Goal: Task Accomplishment & Management: Complete application form

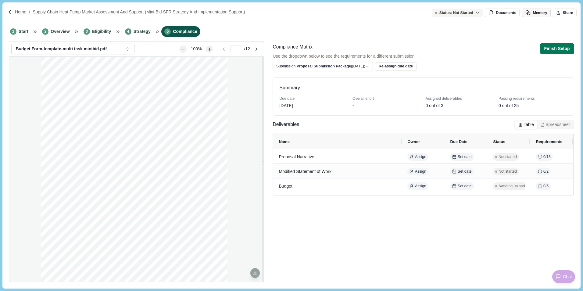
click at [533, 12] on button "Memory" at bounding box center [535, 13] width 29 height 9
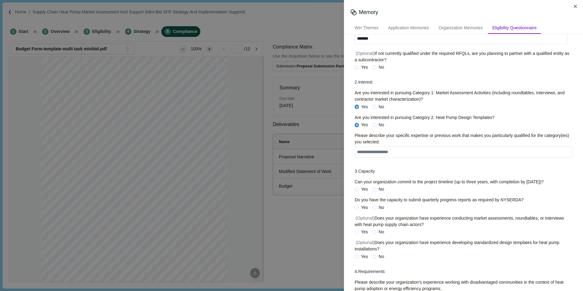
scroll to position [122, 0]
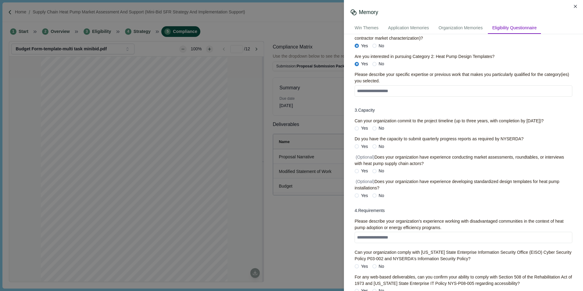
click at [357, 130] on span at bounding box center [356, 128] width 4 height 4
click at [358, 148] on span at bounding box center [356, 146] width 4 height 4
click at [374, 173] on span at bounding box center [374, 171] width 4 height 4
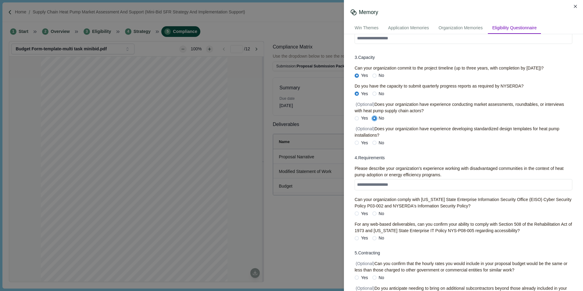
scroll to position [183, 0]
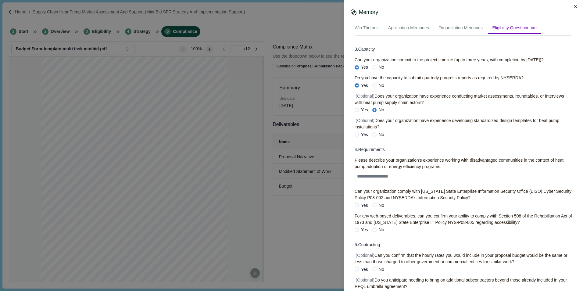
click at [375, 137] on span at bounding box center [374, 134] width 4 height 4
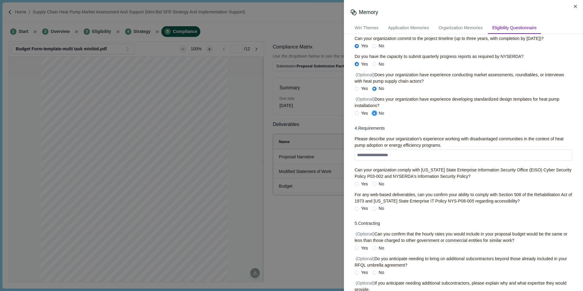
scroll to position [213, 0]
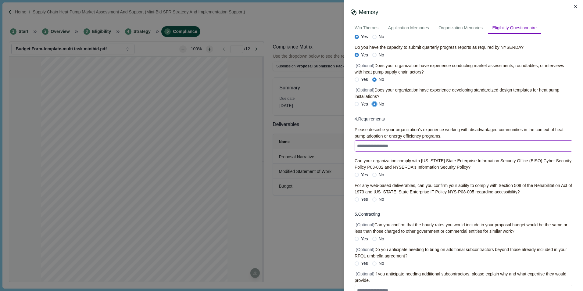
click at [396, 151] on textarea at bounding box center [463, 145] width 218 height 11
click at [378, 151] on textarea at bounding box center [463, 145] width 218 height 11
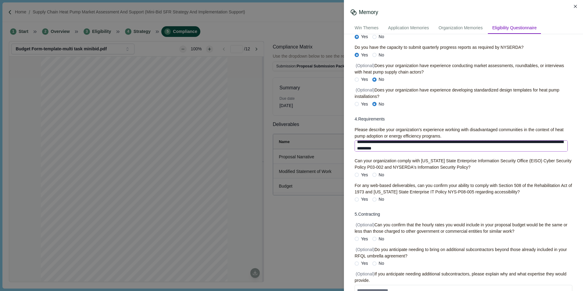
scroll to position [236, 0]
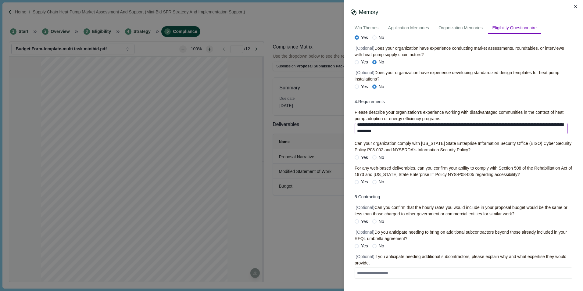
type textarea "**********"
click at [356, 157] on span at bounding box center [356, 157] width 4 height 4
click at [357, 181] on span at bounding box center [356, 182] width 4 height 4
click at [574, 6] on icon "Close" at bounding box center [575, 6] width 3 height 3
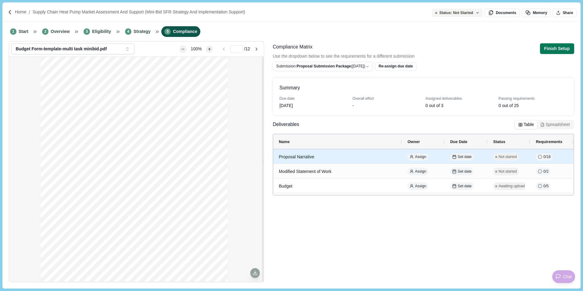
click at [304, 157] on div "Proposal Narrative" at bounding box center [338, 157] width 118 height 12
select select "********"
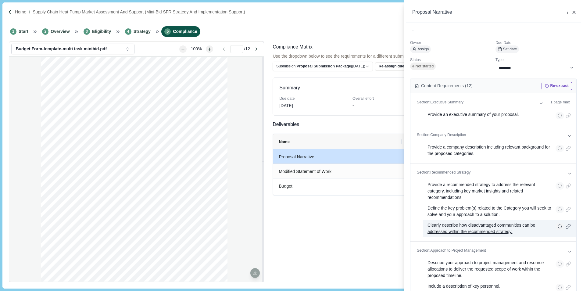
scroll to position [0, 0]
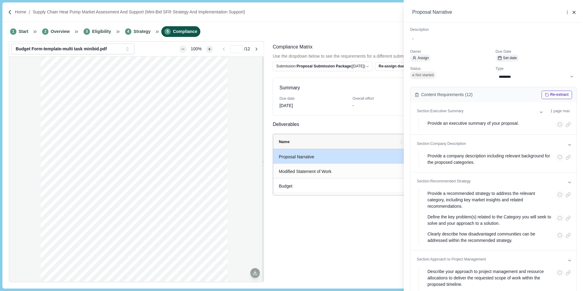
click at [575, 11] on icon "button" at bounding box center [573, 12] width 3 height 3
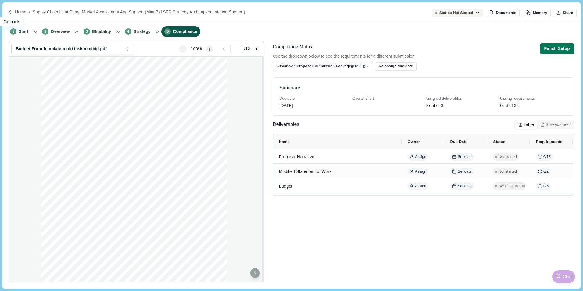
click at [10, 12] on img at bounding box center [10, 12] width 5 height 5
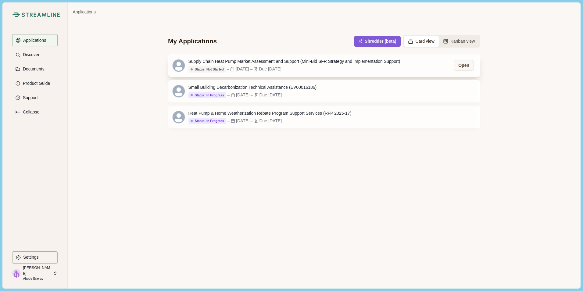
click at [332, 62] on div "Supply Chain Heat Pump Market Assessment and Support (Mini-Bid SFR Strategy and…" at bounding box center [294, 61] width 212 height 6
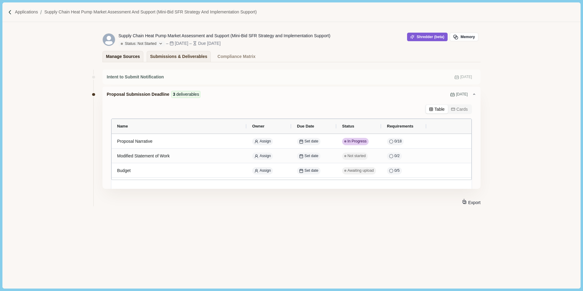
click at [121, 58] on div "Manage Sources" at bounding box center [123, 56] width 34 height 11
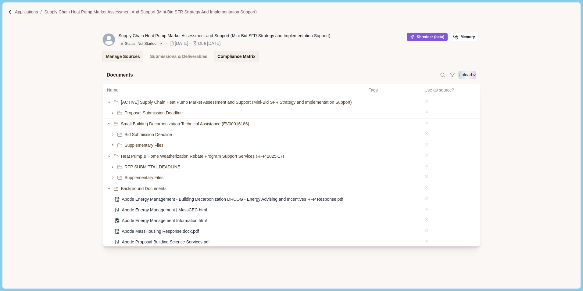
click at [242, 55] on div "Compliance Matrix" at bounding box center [236, 56] width 38 height 11
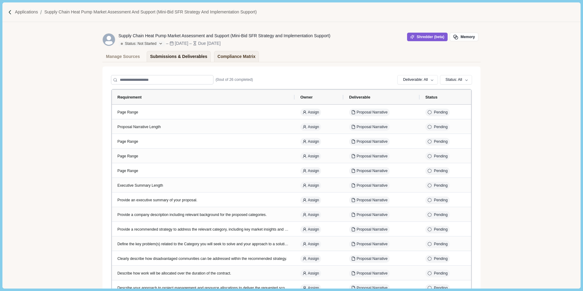
click at [179, 60] on div "Submissions & Deliverables" at bounding box center [178, 56] width 57 height 11
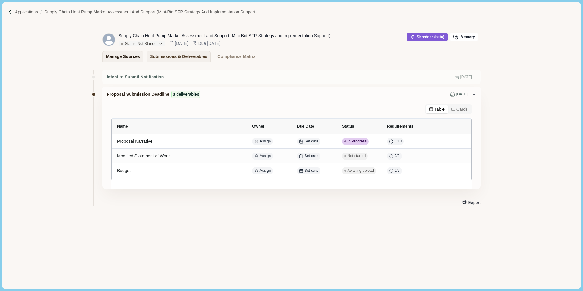
click at [119, 58] on div "Manage Sources" at bounding box center [123, 56] width 34 height 11
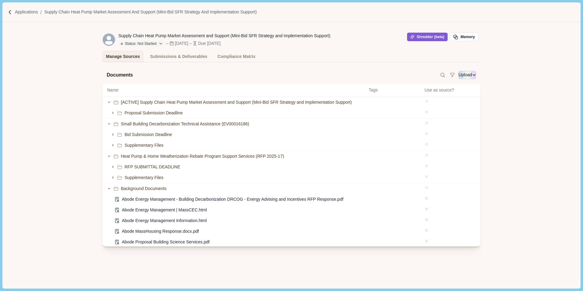
click at [480, 37] on icon "Application Actions" at bounding box center [480, 37] width 0 height 0
click at [522, 91] on div "Documents Upload More Options Import From Google Drive Import From OneDrive Nam…" at bounding box center [291, 169] width 578 height 214
